Goal: Use online tool/utility: Utilize a website feature to perform a specific function

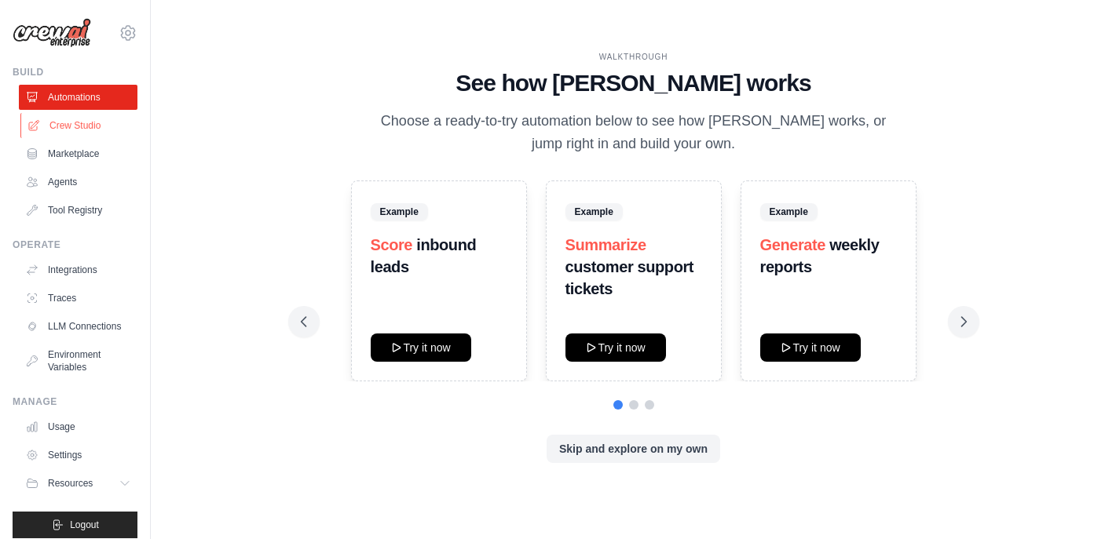
click at [100, 127] on link "Crew Studio" at bounding box center [79, 125] width 119 height 25
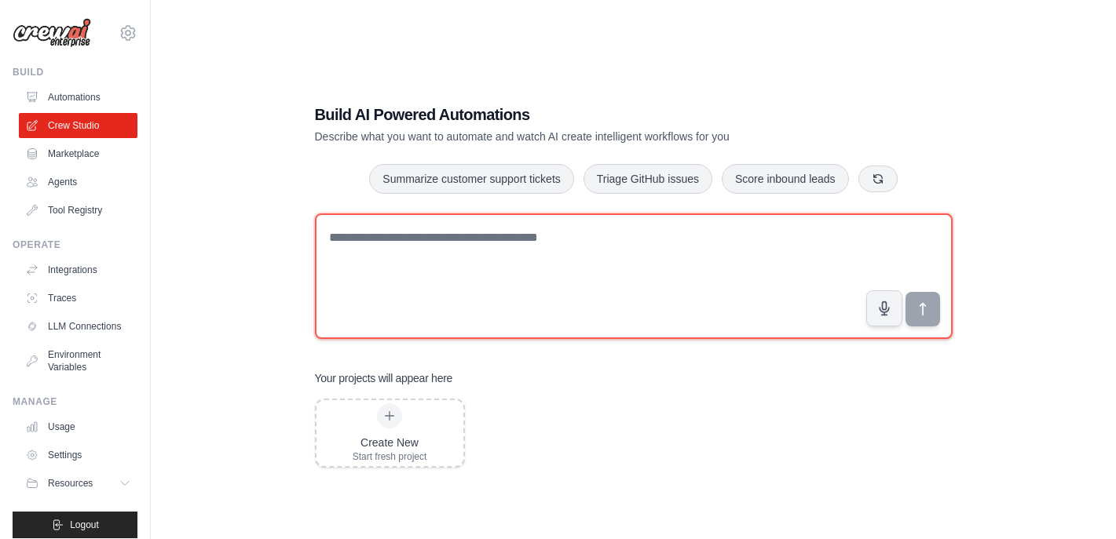
click at [456, 307] on textarea at bounding box center [634, 277] width 638 height 126
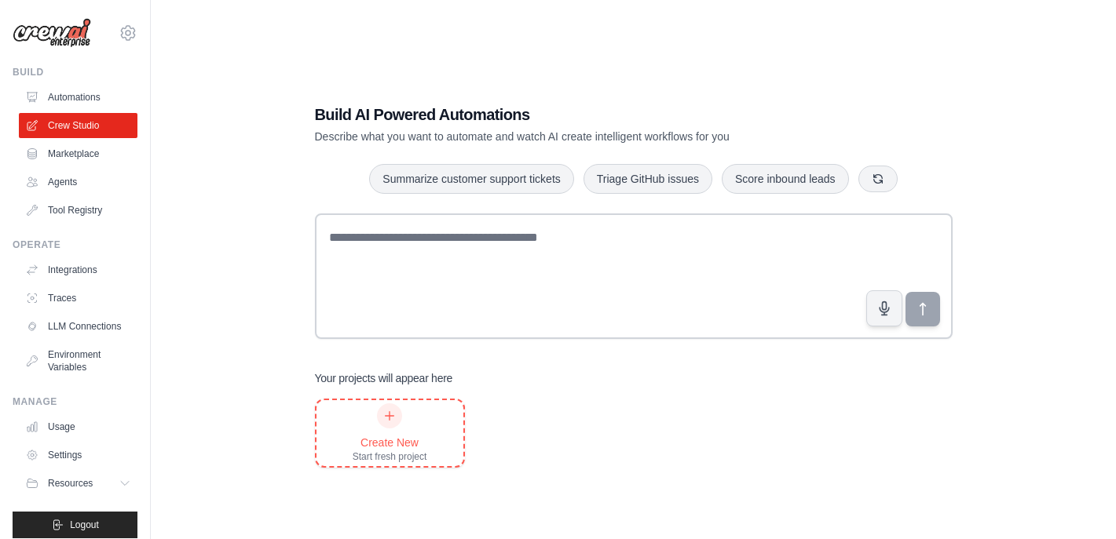
click at [403, 420] on div "Create New Start fresh project" at bounding box center [390, 434] width 75 height 60
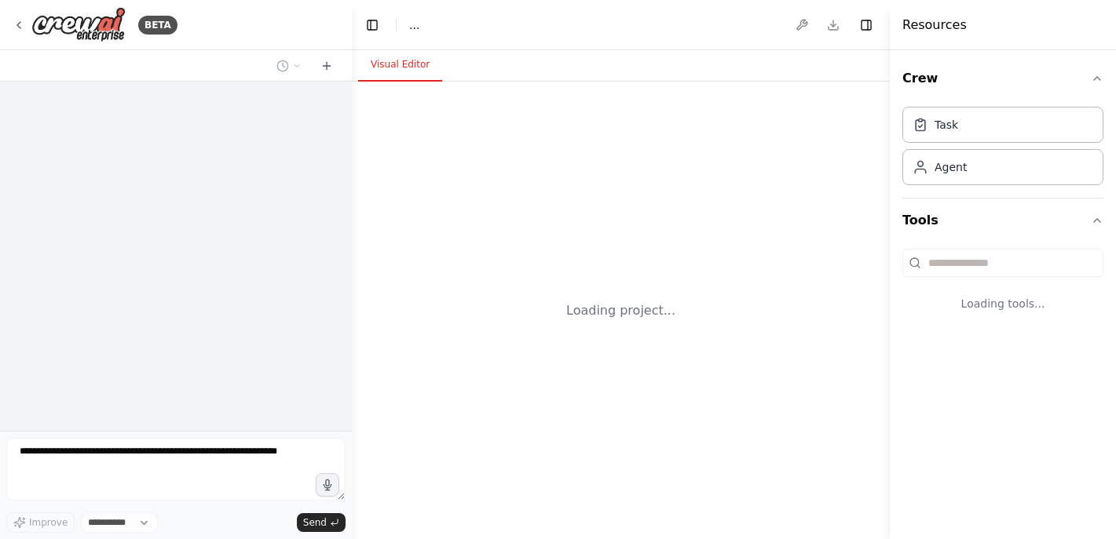
select select "****"
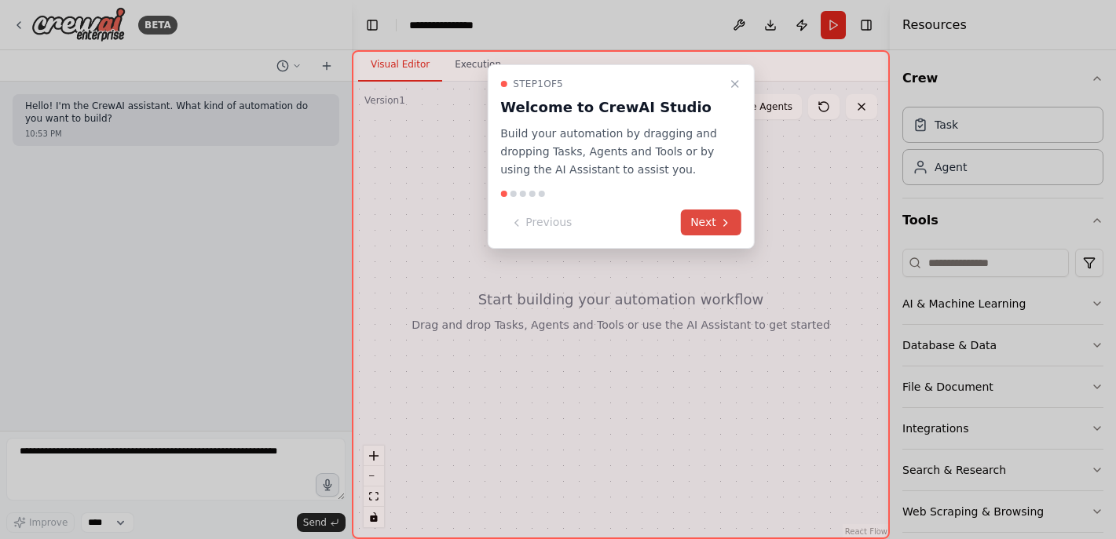
click at [715, 221] on button "Next" at bounding box center [711, 223] width 60 height 26
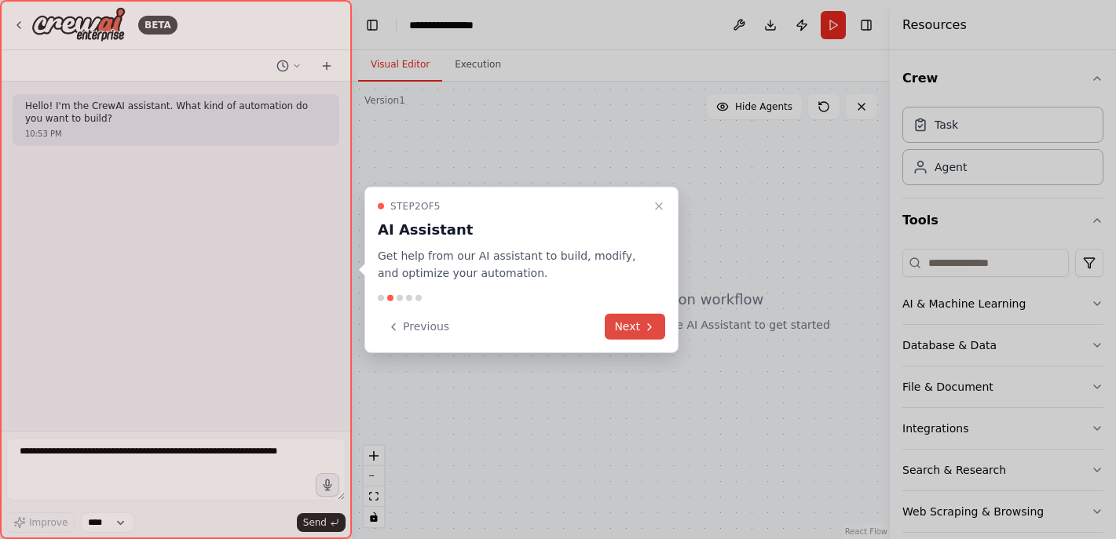
click at [646, 324] on icon at bounding box center [649, 326] width 13 height 13
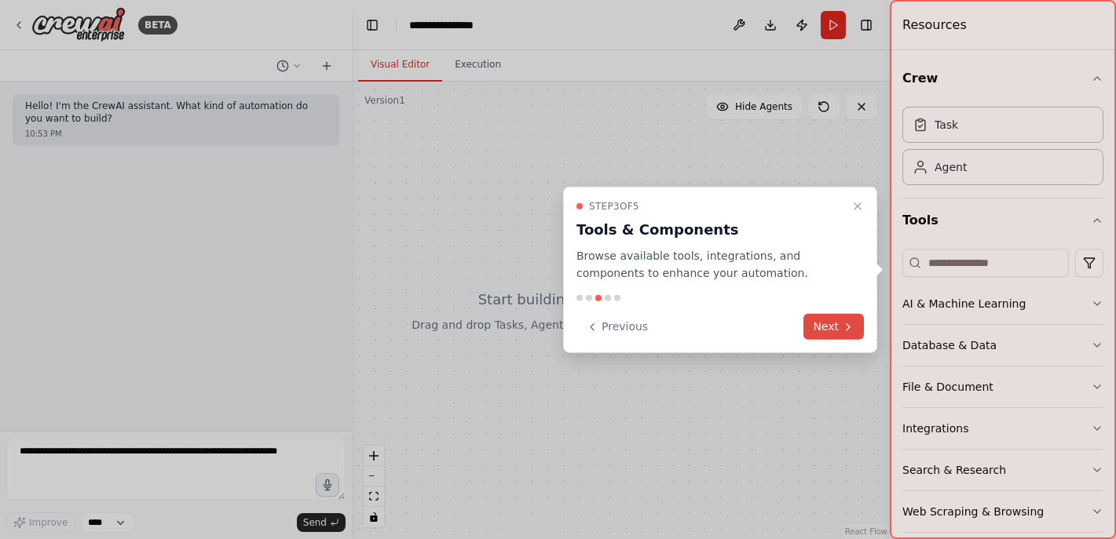
click at [830, 323] on button "Next" at bounding box center [833, 327] width 60 height 26
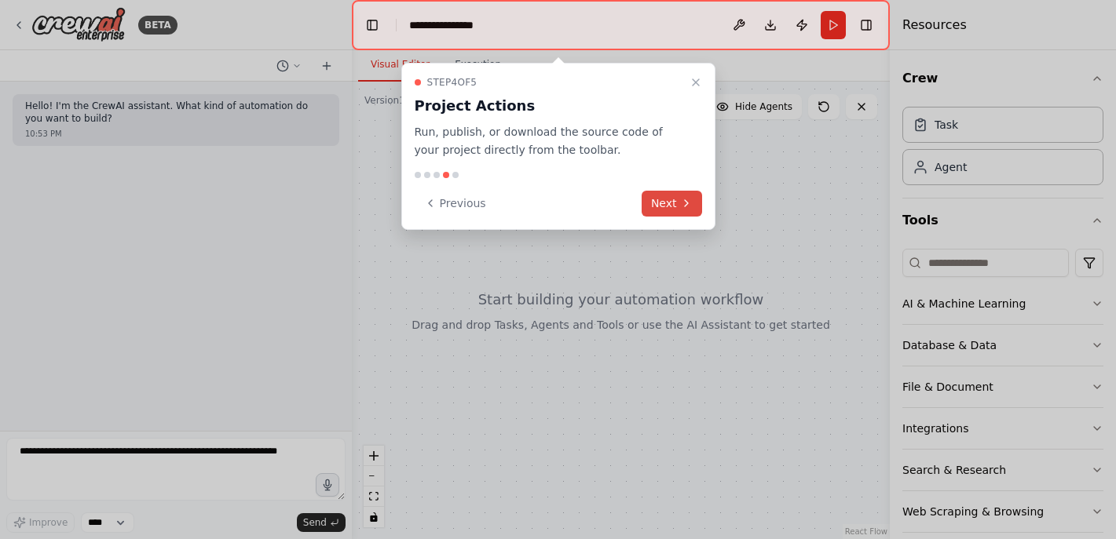
click at [688, 210] on button "Next" at bounding box center [672, 204] width 60 height 26
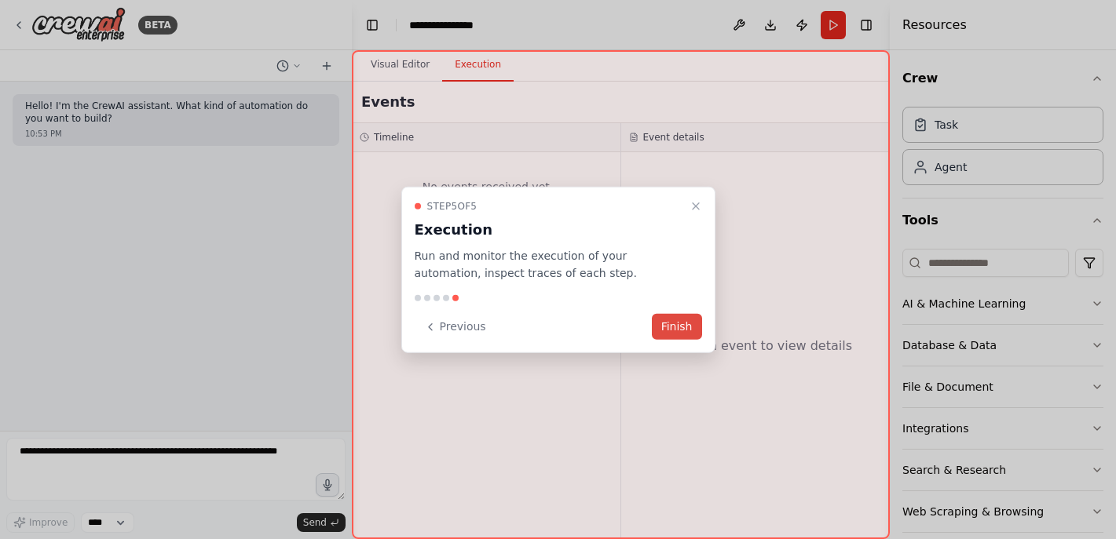
click at [690, 329] on button "Finish" at bounding box center [677, 327] width 50 height 26
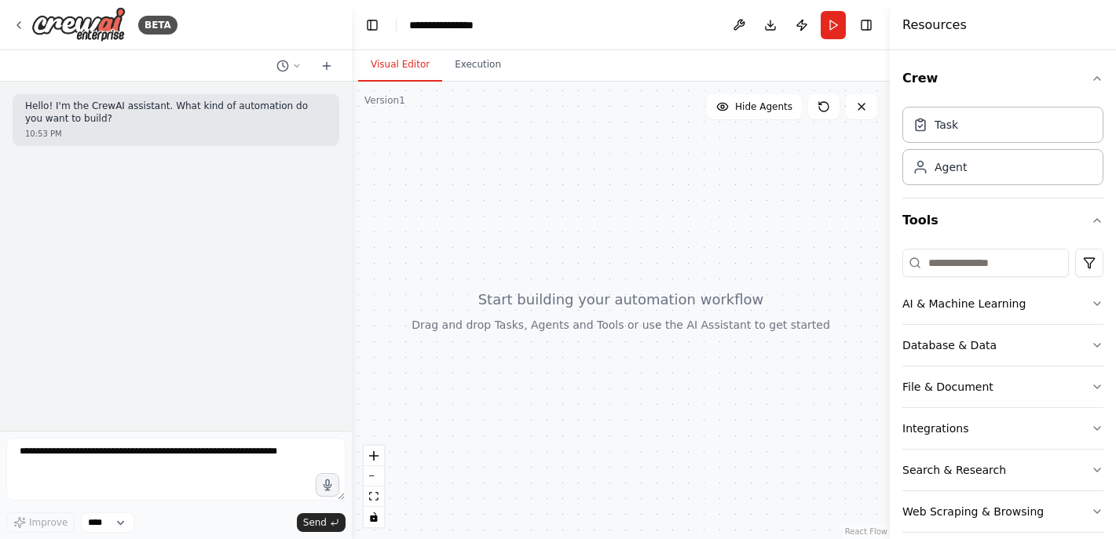
drag, startPoint x: 359, startPoint y: 218, endPoint x: 280, endPoint y: 219, distance: 79.3
click at [280, 219] on div "**********" at bounding box center [558, 269] width 1116 height 539
click at [967, 347] on button "Database & Data" at bounding box center [1002, 345] width 201 height 41
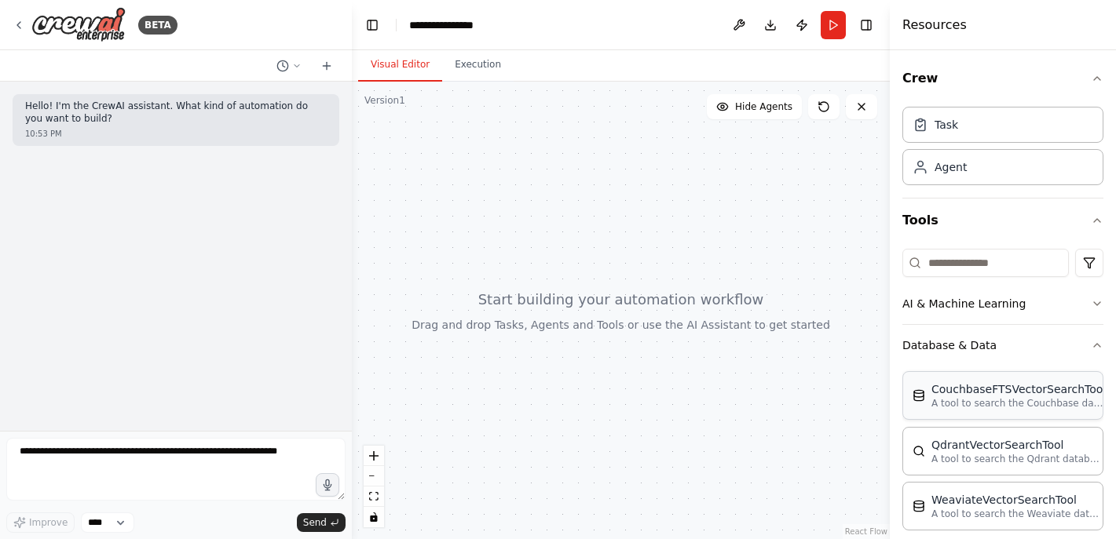
drag, startPoint x: 981, startPoint y: 404, endPoint x: 660, endPoint y: 234, distance: 363.2
click at [978, 397] on p "A tool to search the Couchbase database for relevant information on internal do…" at bounding box center [1017, 403] width 173 height 13
drag, startPoint x: 978, startPoint y: 397, endPoint x: 378, endPoint y: 11, distance: 712.9
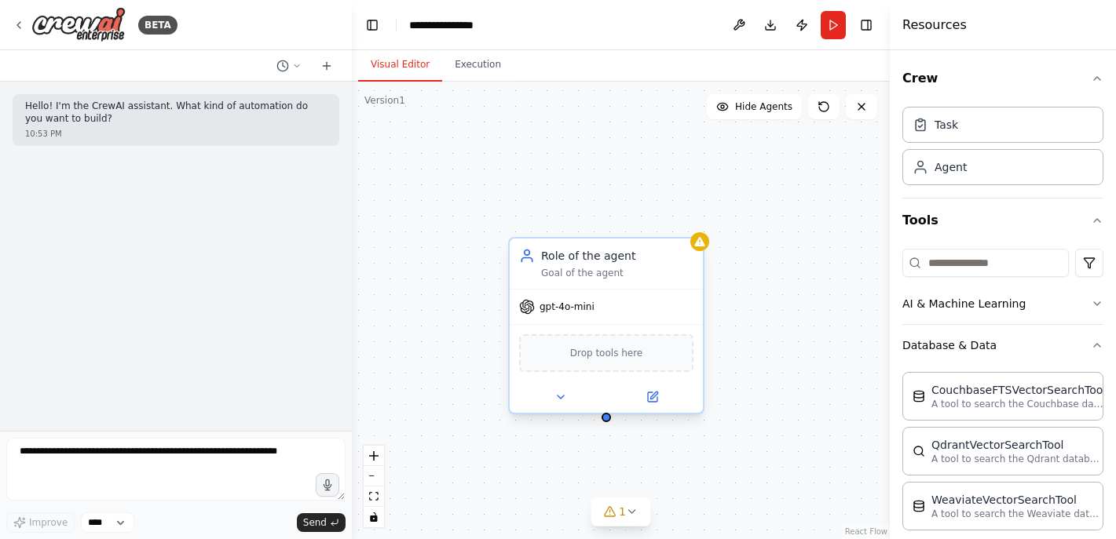
click at [613, 358] on span "Drop tools here" at bounding box center [606, 354] width 73 height 16
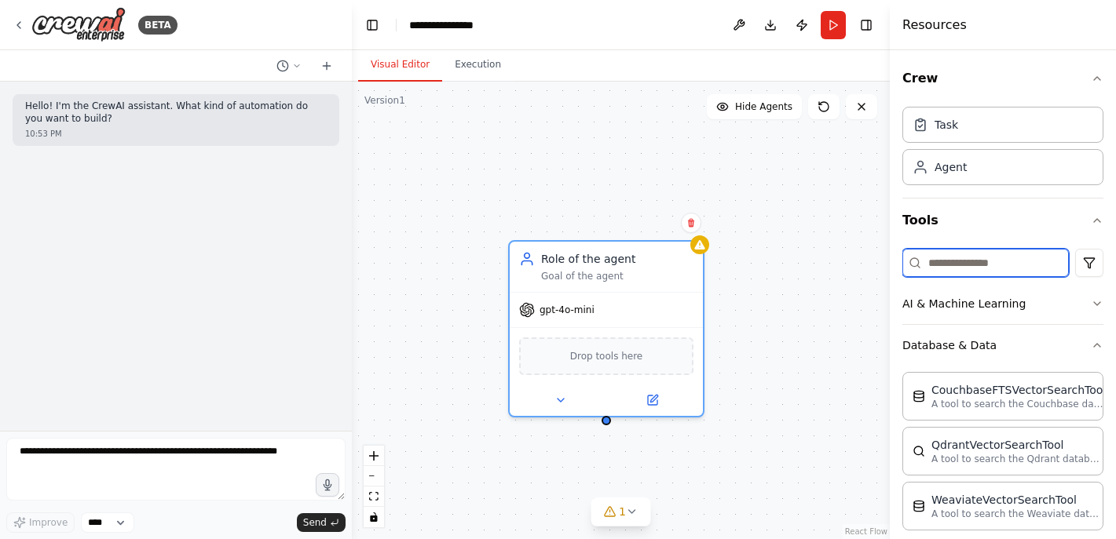
click at [979, 266] on input at bounding box center [985, 263] width 166 height 28
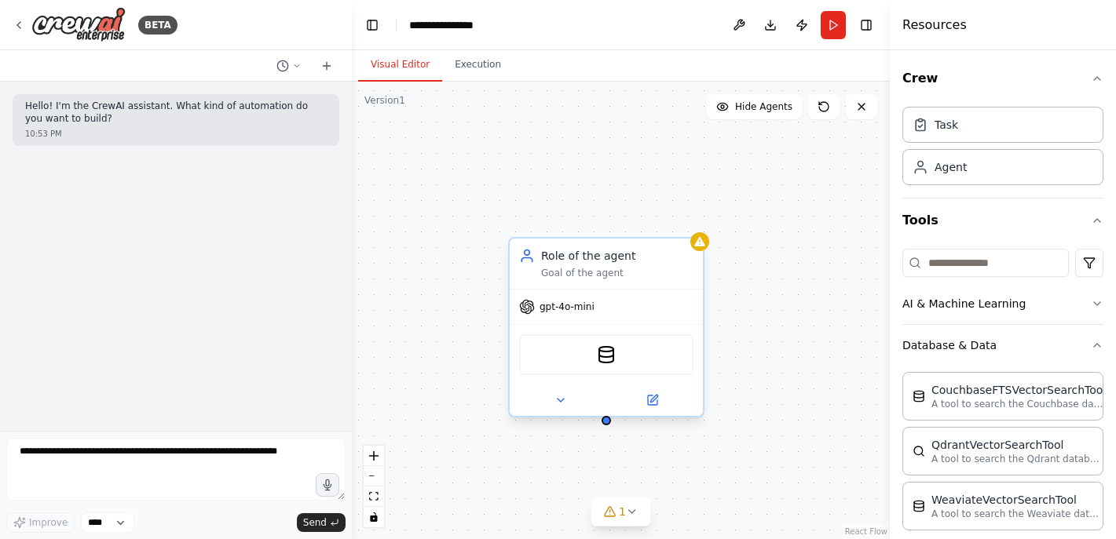
click at [589, 265] on div "Role of the agent Goal of the agent" at bounding box center [617, 263] width 152 height 31
click at [609, 332] on div "CouchbaseFTSVectorSearchTool" at bounding box center [606, 354] width 193 height 60
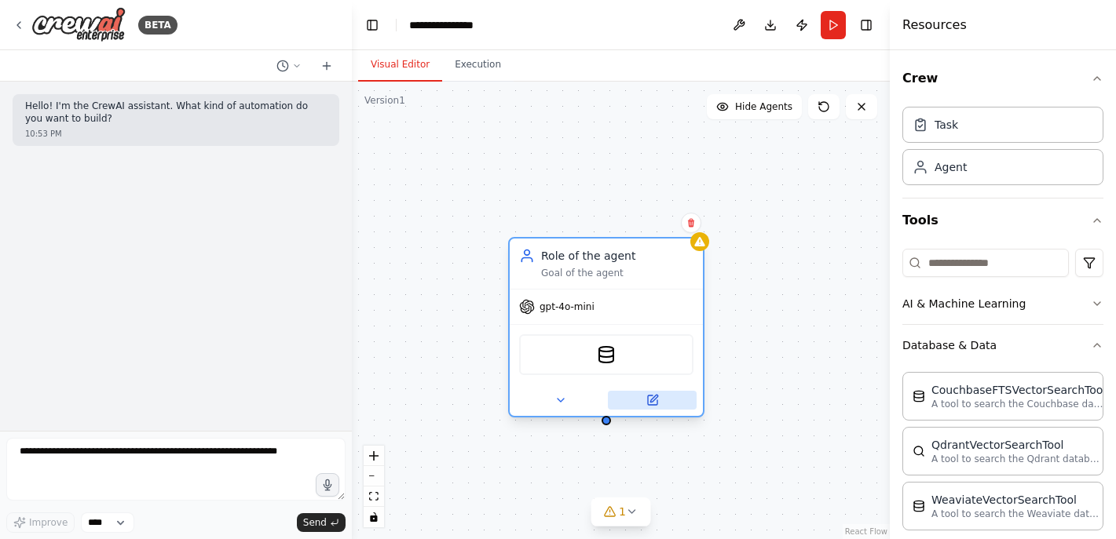
click at [649, 400] on icon at bounding box center [652, 400] width 9 height 9
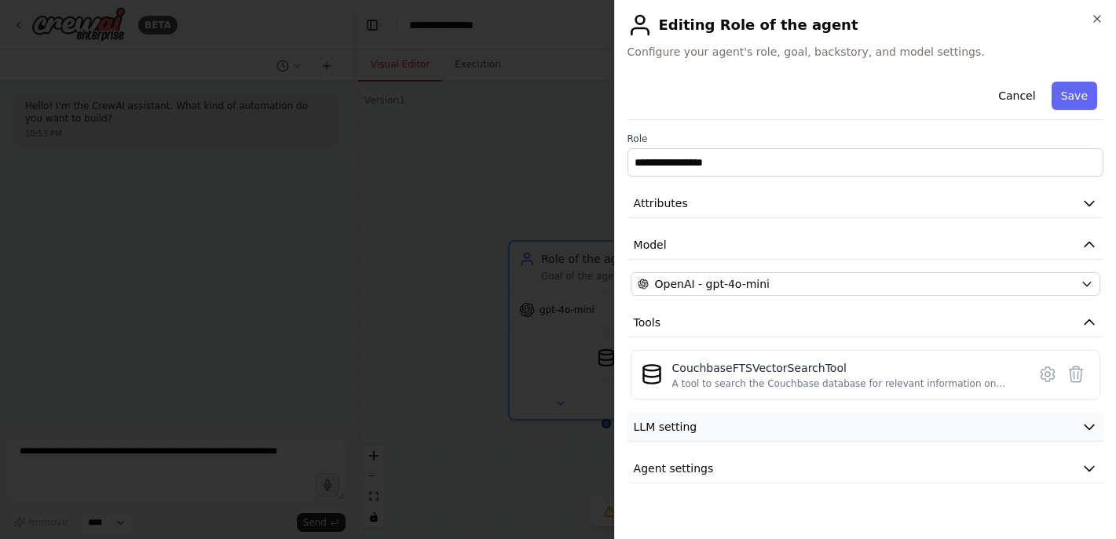
click at [784, 418] on button "LLM setting" at bounding box center [865, 427] width 476 height 29
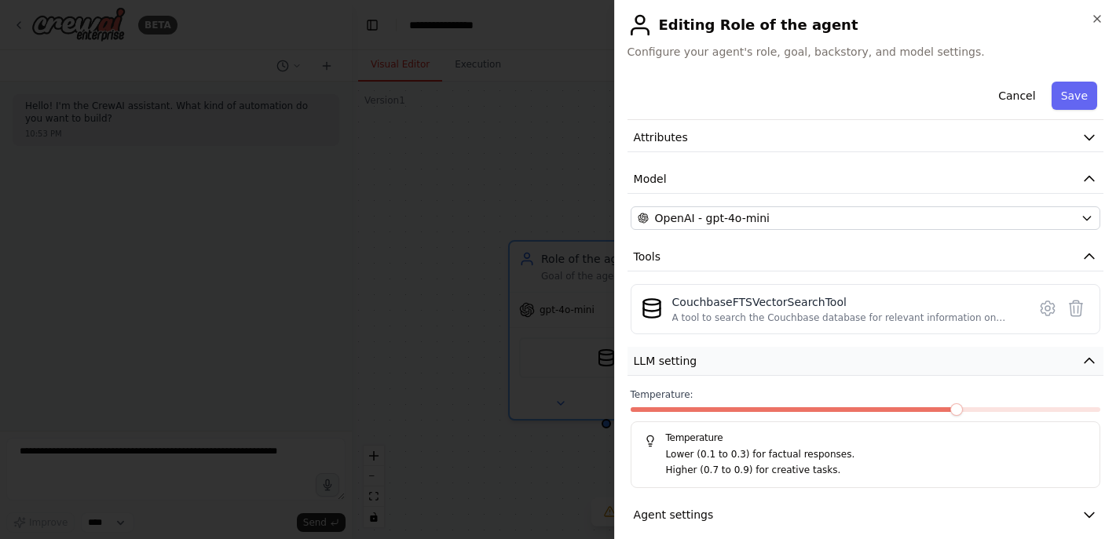
scroll to position [82, 0]
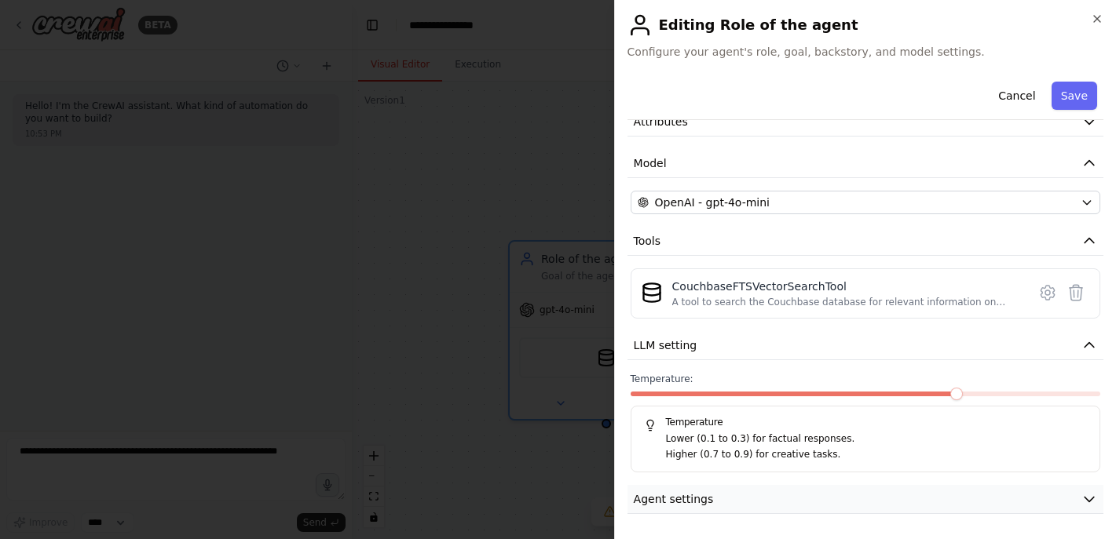
click at [818, 505] on button "Agent settings" at bounding box center [865, 499] width 476 height 29
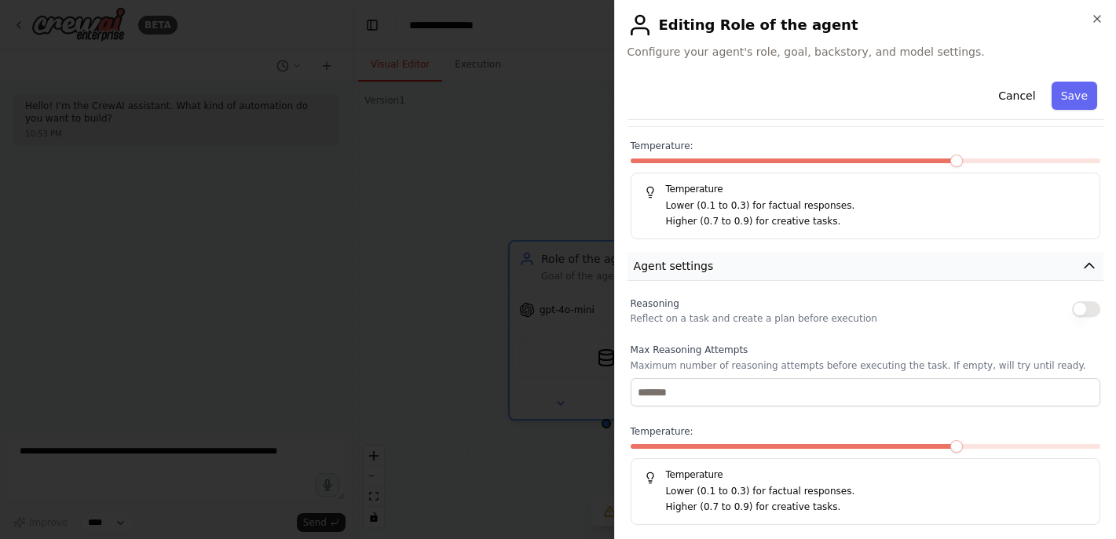
scroll to position [342, 0]
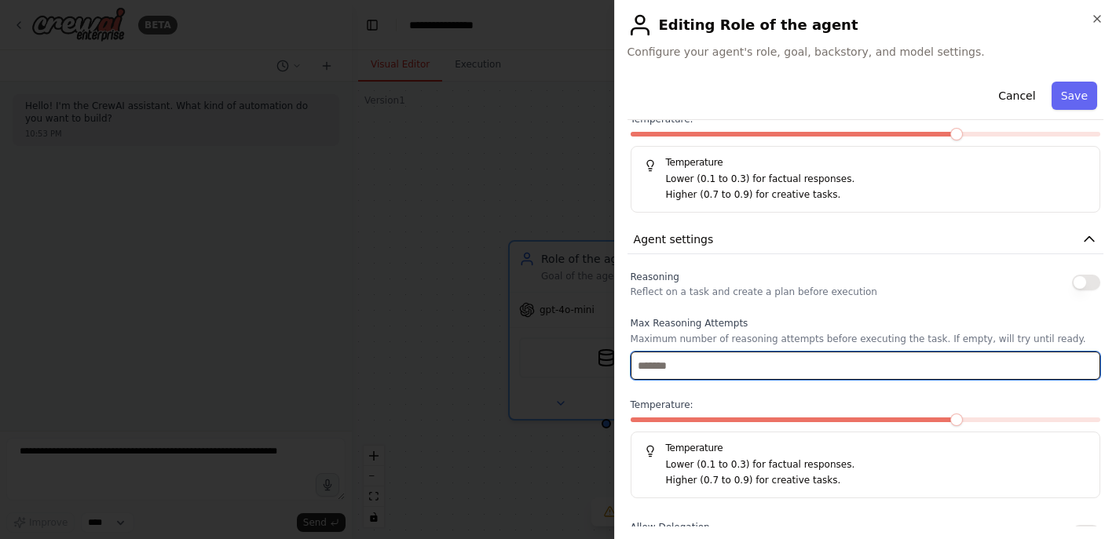
click at [828, 369] on input "number" at bounding box center [866, 366] width 470 height 28
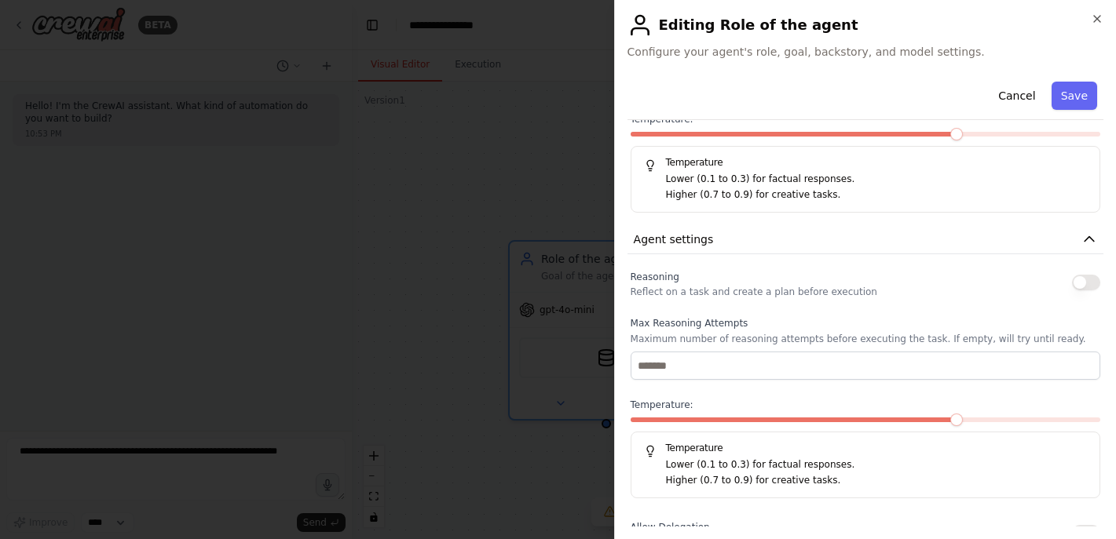
click at [1083, 282] on button "button" at bounding box center [1086, 283] width 28 height 16
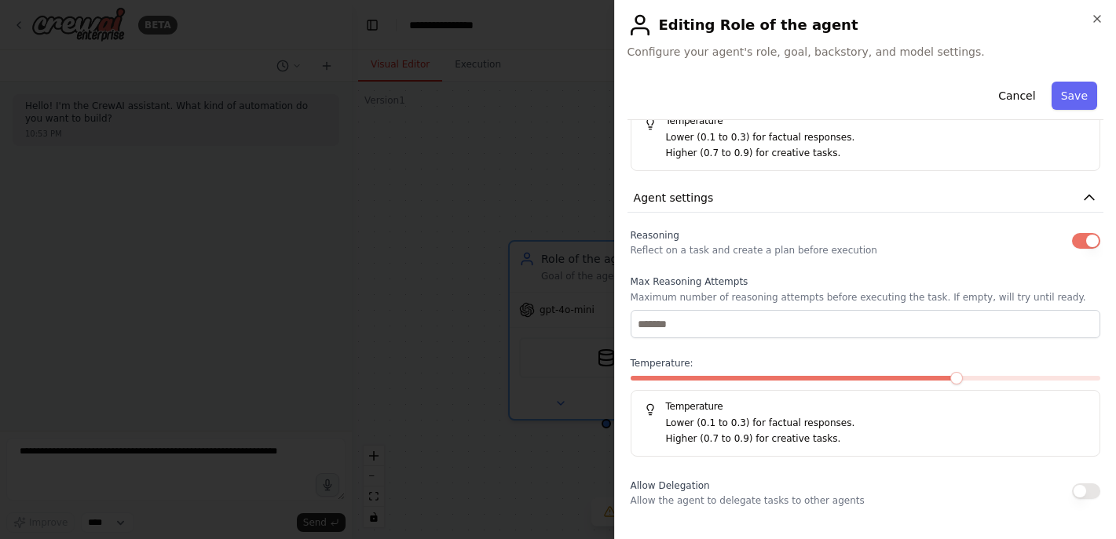
scroll to position [411, 0]
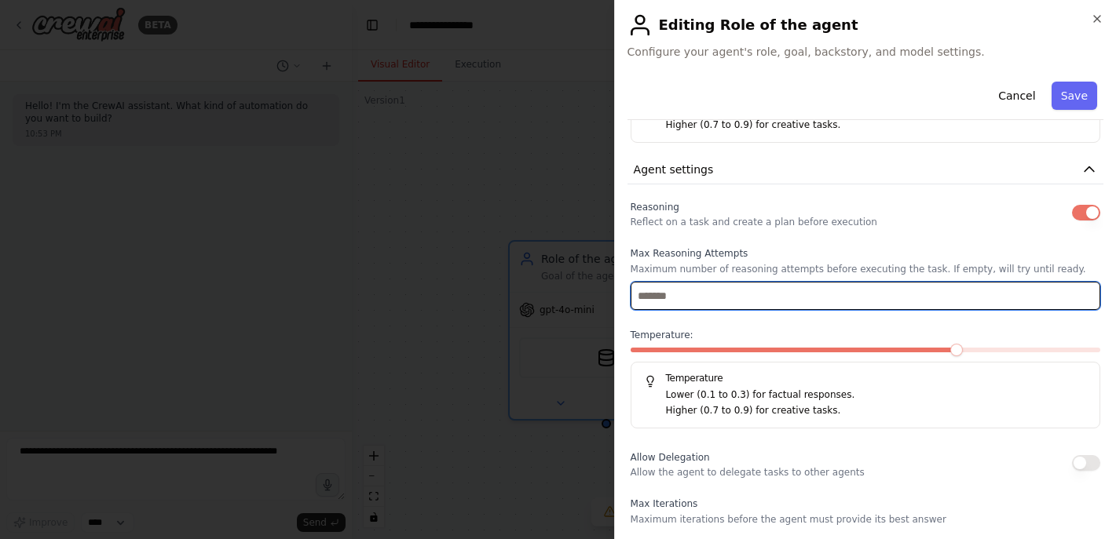
click at [934, 298] on input "number" at bounding box center [866, 296] width 470 height 28
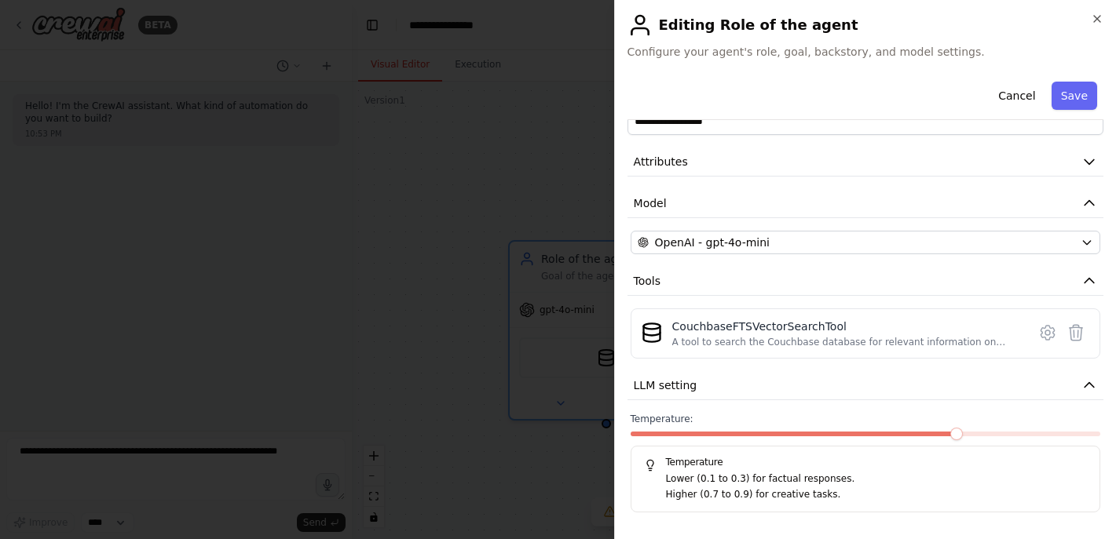
scroll to position [0, 0]
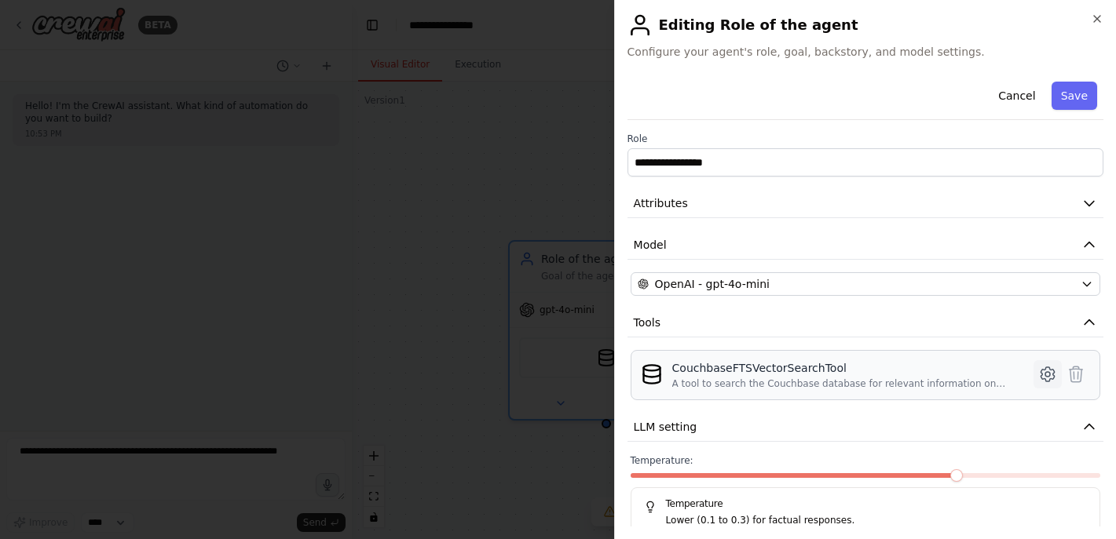
click at [1052, 378] on icon at bounding box center [1047, 374] width 19 height 19
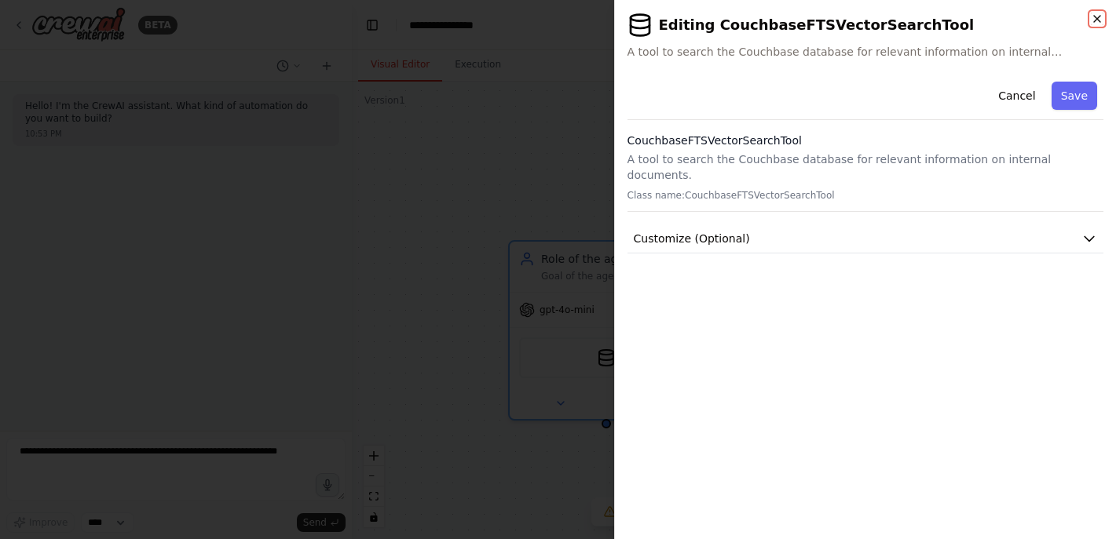
click at [1103, 20] on icon "button" at bounding box center [1097, 19] width 13 height 13
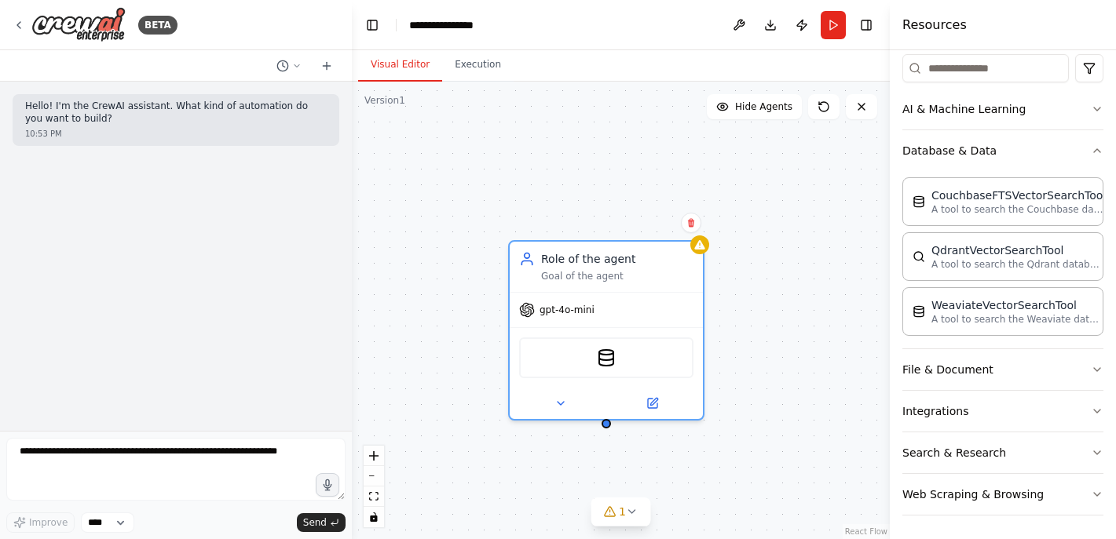
scroll to position [196, 0]
click at [1029, 371] on button "File & Document" at bounding box center [1002, 368] width 201 height 41
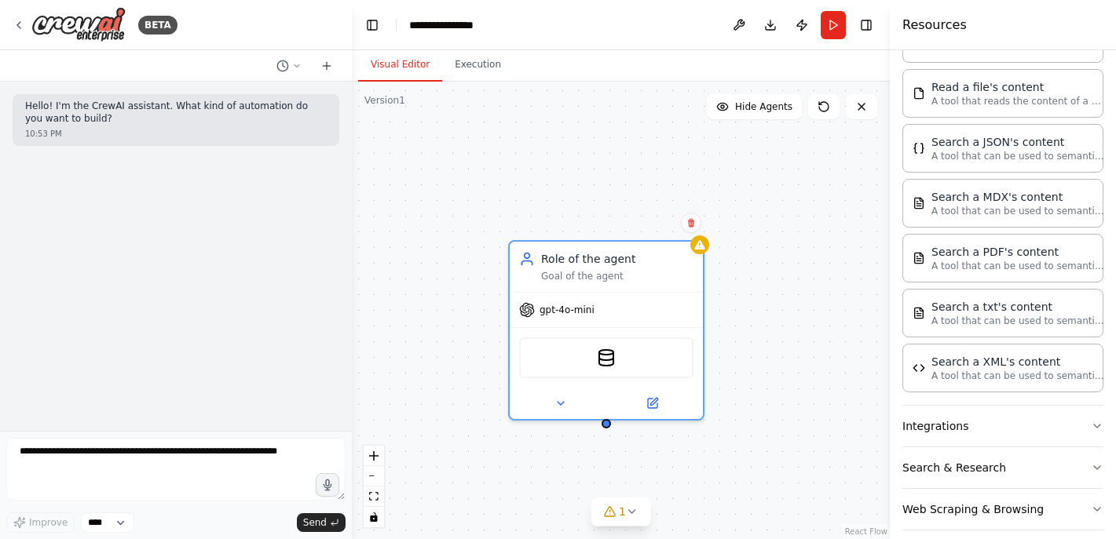
scroll to position [649, 0]
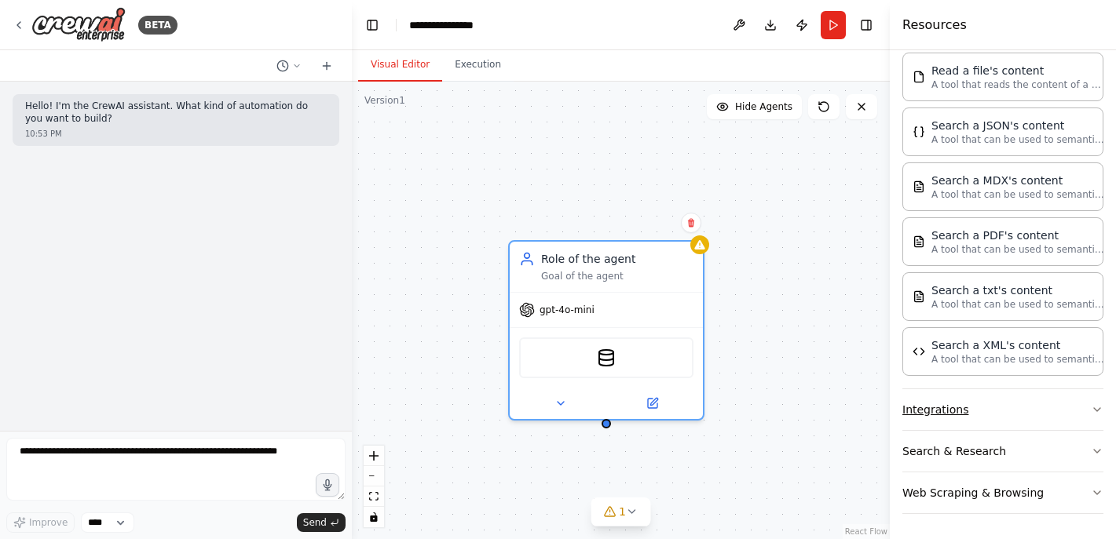
click at [1028, 422] on button "Integrations" at bounding box center [1002, 409] width 201 height 41
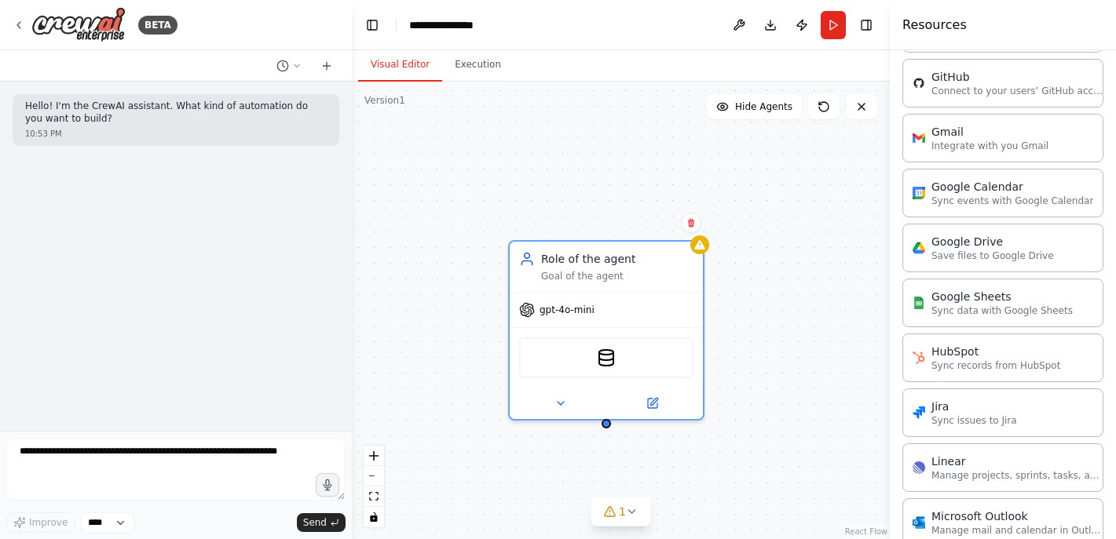
scroll to position [1222, 0]
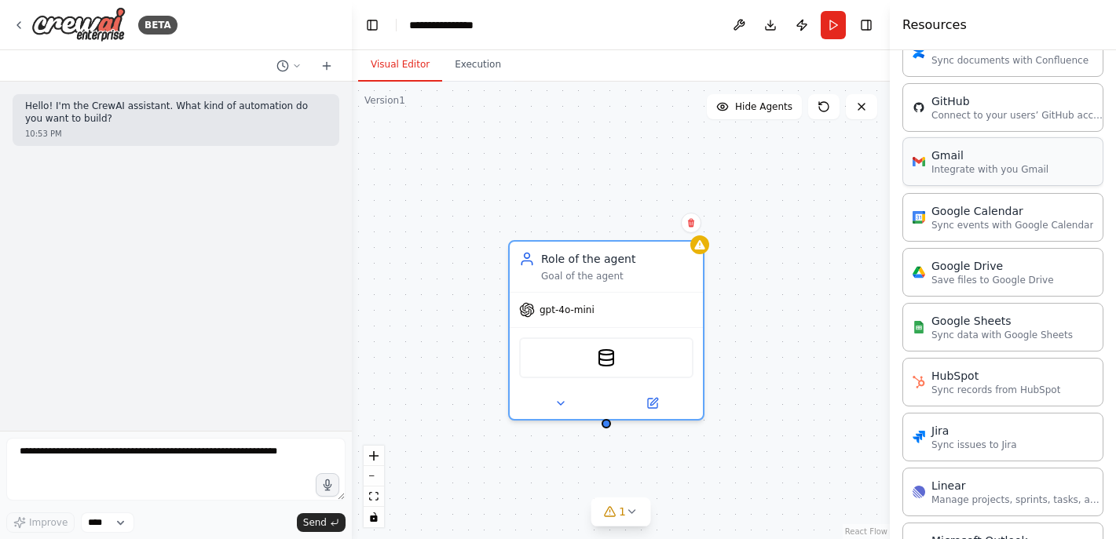
click at [977, 153] on div "Gmail" at bounding box center [989, 156] width 117 height 16
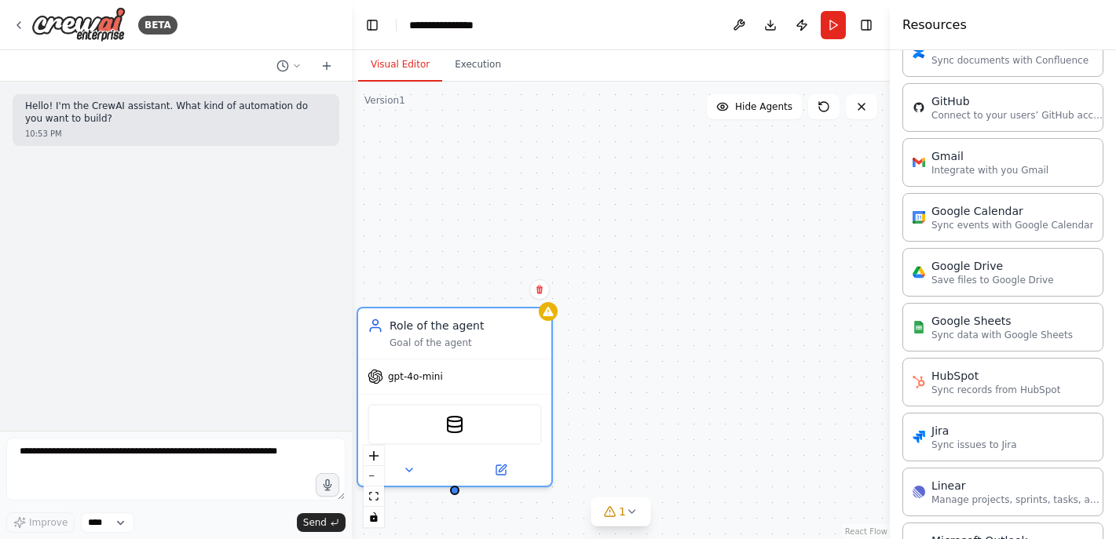
drag, startPoint x: 816, startPoint y: 203, endPoint x: 568, endPoint y: 421, distance: 330.0
click at [568, 421] on div "Role of the agent Goal of the agent gpt-4o-mini CouchbaseFTSVectorSearchTool" at bounding box center [621, 311] width 538 height 458
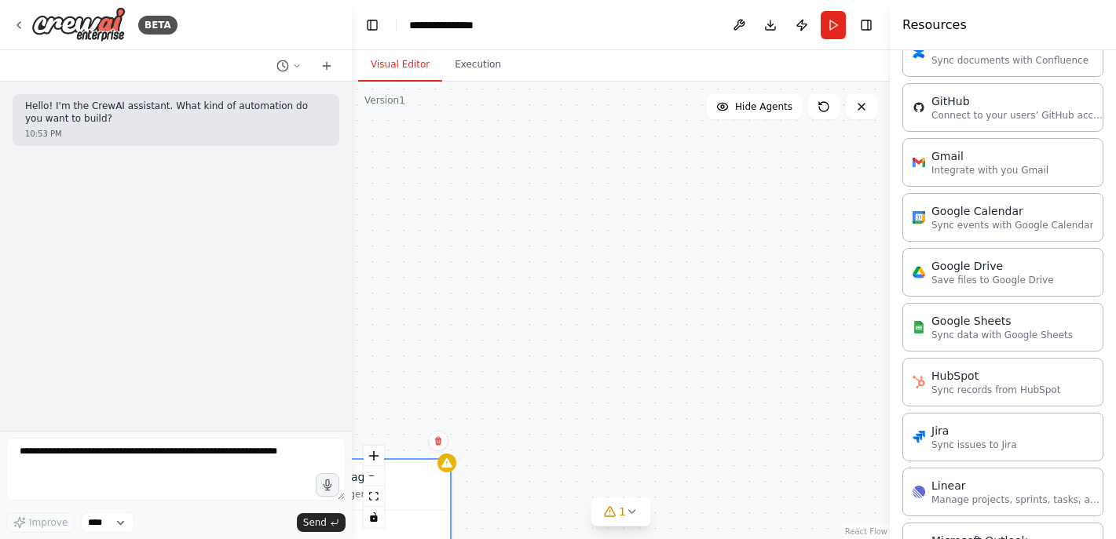
click at [568, 421] on div "Role of the agent Goal of the agent gpt-4o-mini CouchbaseFTSVectorSearchTool" at bounding box center [621, 311] width 538 height 458
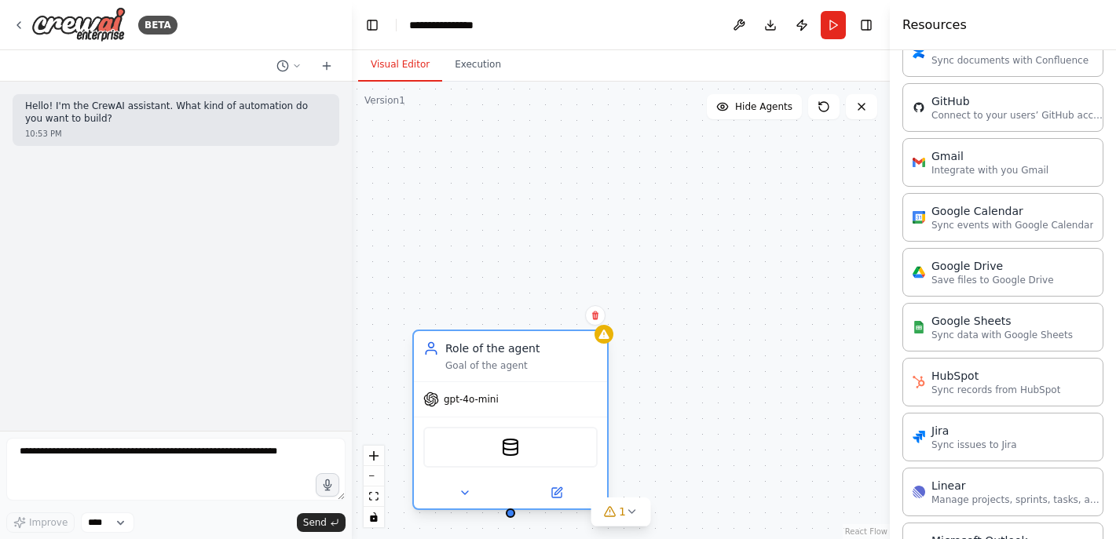
drag, startPoint x: 415, startPoint y: 474, endPoint x: 576, endPoint y: 347, distance: 205.8
click at [576, 347] on div "Role of the agent" at bounding box center [521, 349] width 152 height 16
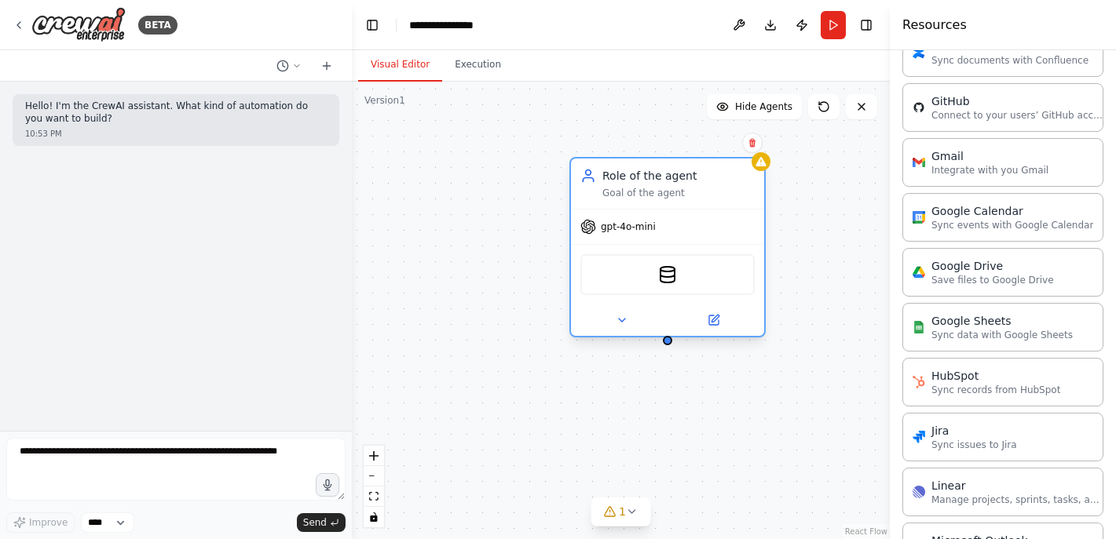
drag, startPoint x: 562, startPoint y: 364, endPoint x: 735, endPoint y: 176, distance: 255.1
click at [735, 187] on div "Goal of the agent" at bounding box center [678, 193] width 152 height 13
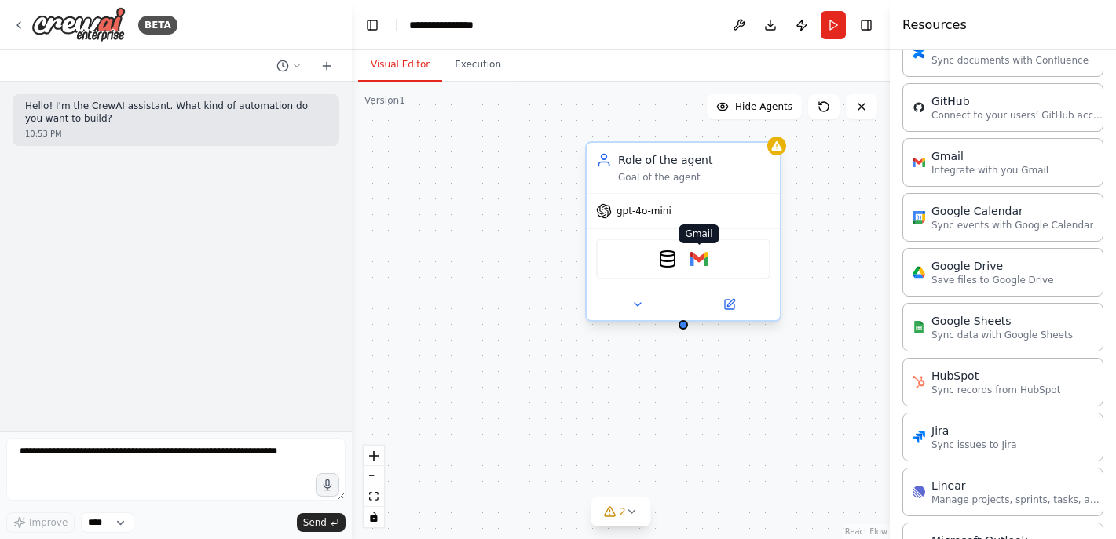
click at [707, 267] on img at bounding box center [698, 259] width 19 height 19
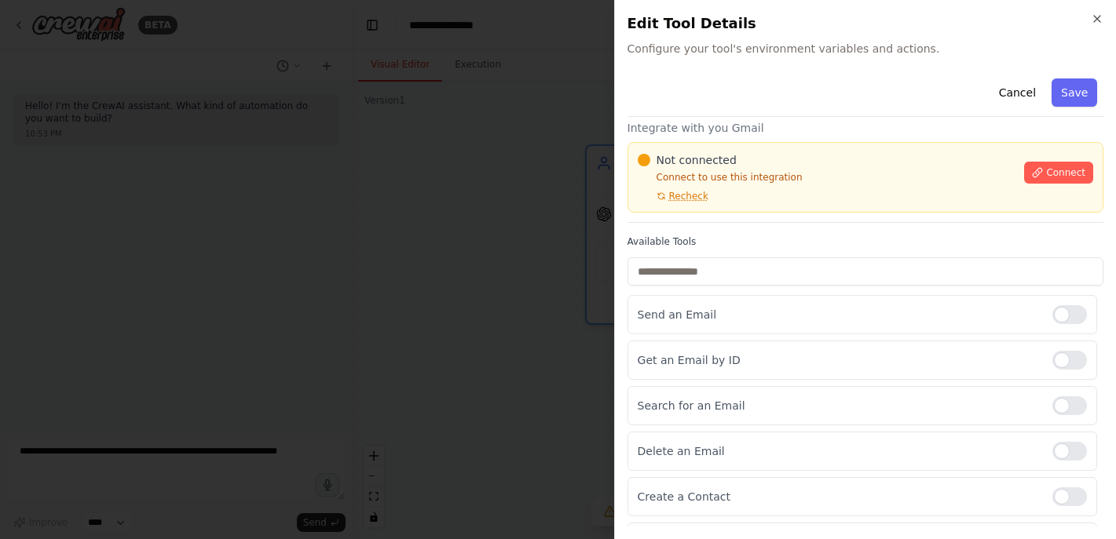
scroll to position [0, 0]
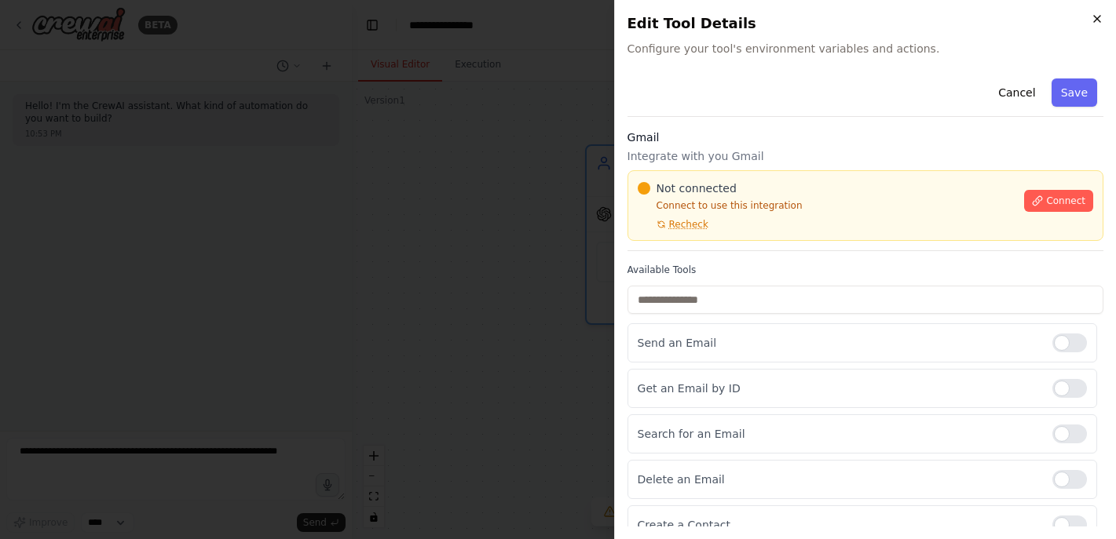
click at [1095, 13] on icon "button" at bounding box center [1097, 19] width 13 height 13
